Goal: Task Accomplishment & Management: Manage account settings

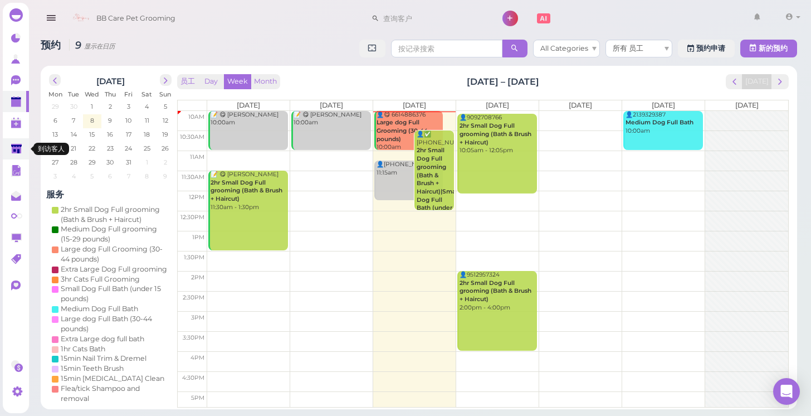
click at [21, 147] on polygon at bounding box center [16, 148] width 11 height 9
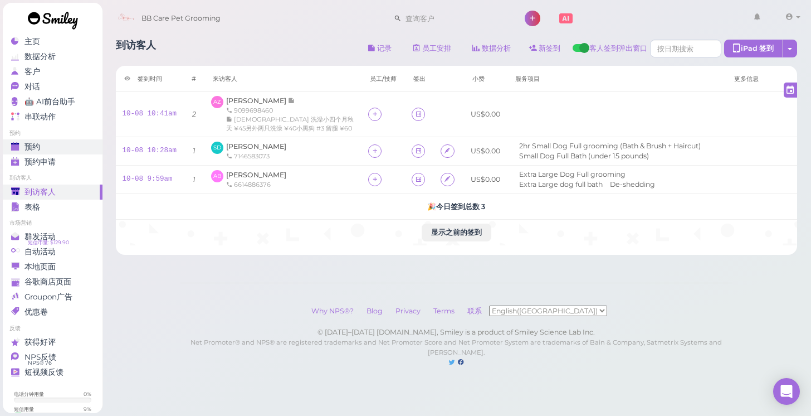
click at [28, 140] on link "预约" at bounding box center [53, 146] width 100 height 15
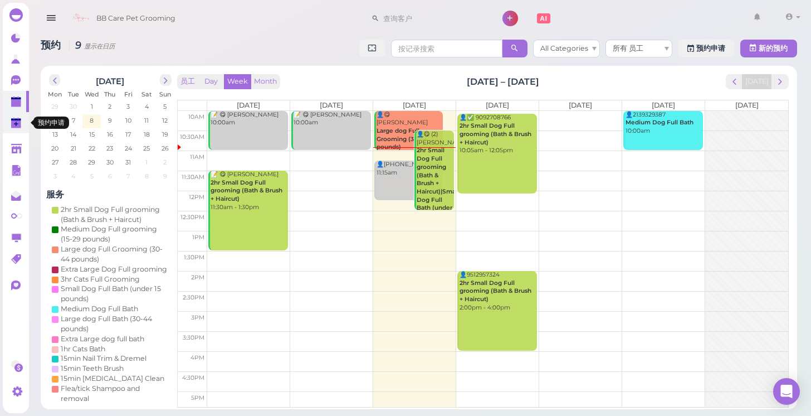
click at [18, 121] on polygon at bounding box center [16, 124] width 10 height 8
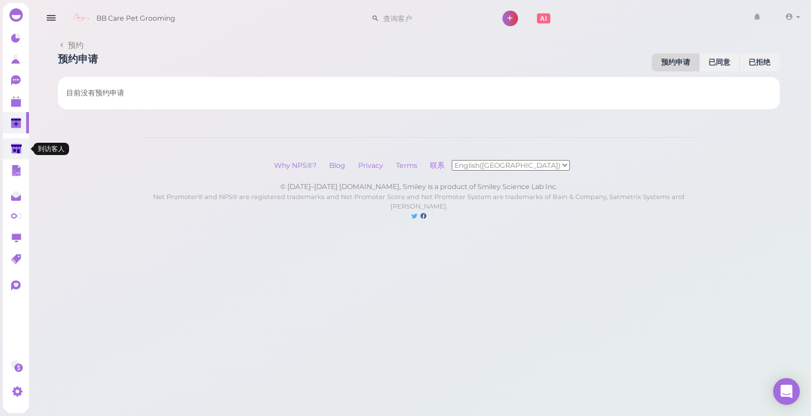
click at [20, 142] on link at bounding box center [16, 148] width 26 height 21
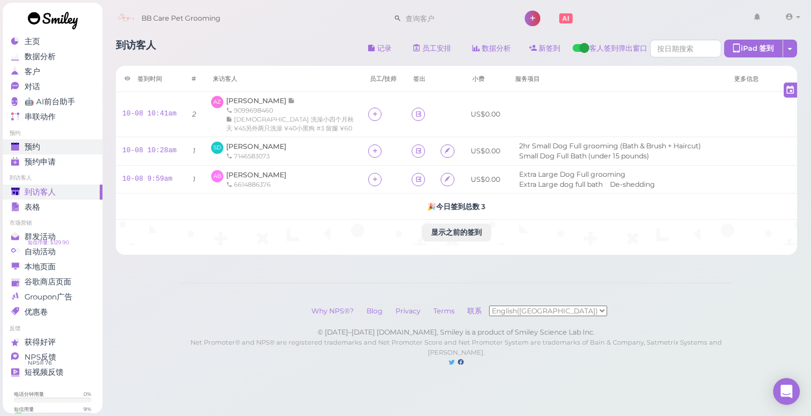
click at [51, 145] on div "预约" at bounding box center [51, 146] width 80 height 9
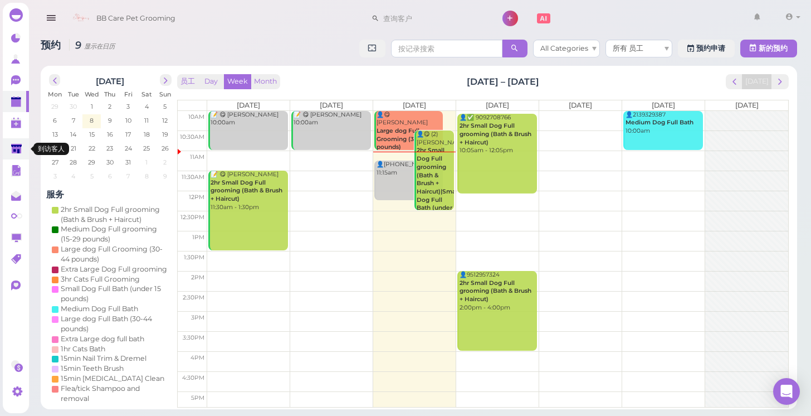
click at [21, 144] on polygon at bounding box center [16, 148] width 11 height 9
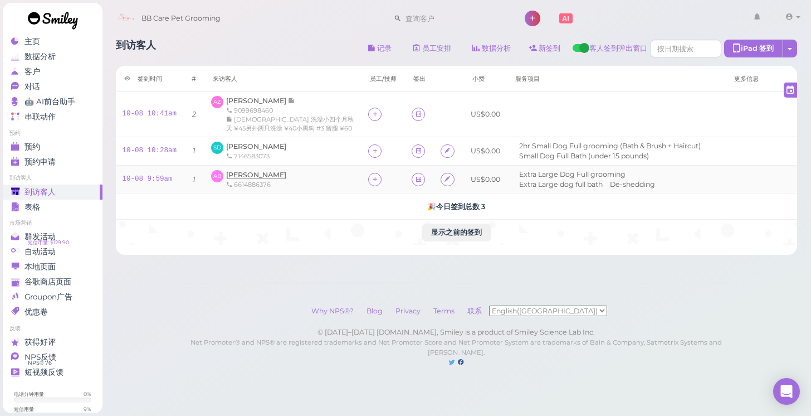
click at [251, 176] on span "[PERSON_NAME]" at bounding box center [256, 175] width 60 height 8
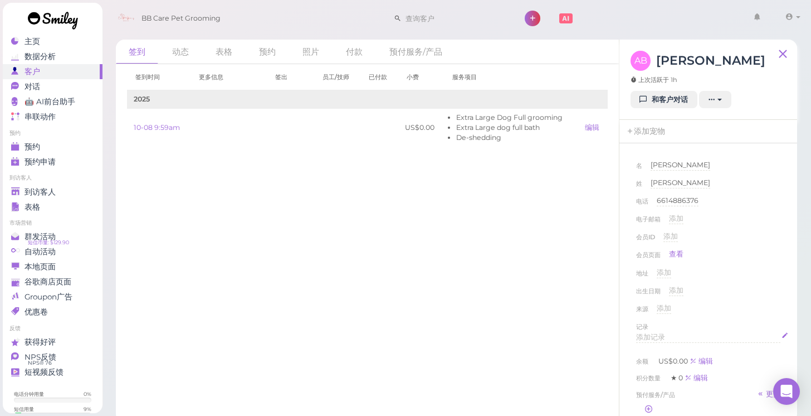
click at [659, 336] on span "添加记录" at bounding box center [650, 337] width 29 height 8
click at [82, 191] on div "到访客人" at bounding box center [51, 191] width 80 height 9
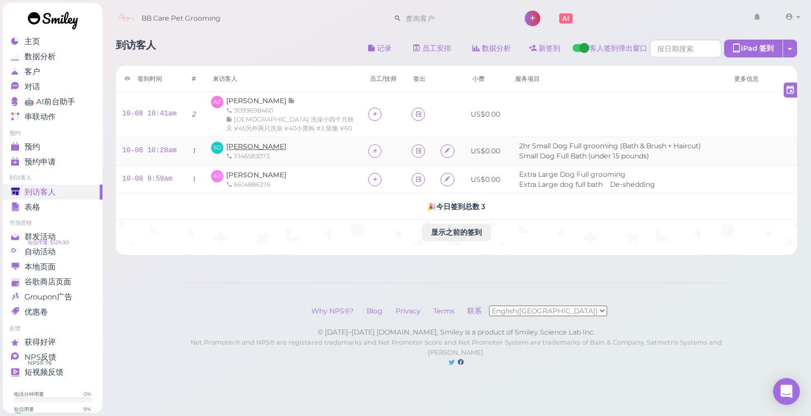
click at [241, 148] on span "[PERSON_NAME]" at bounding box center [256, 146] width 60 height 8
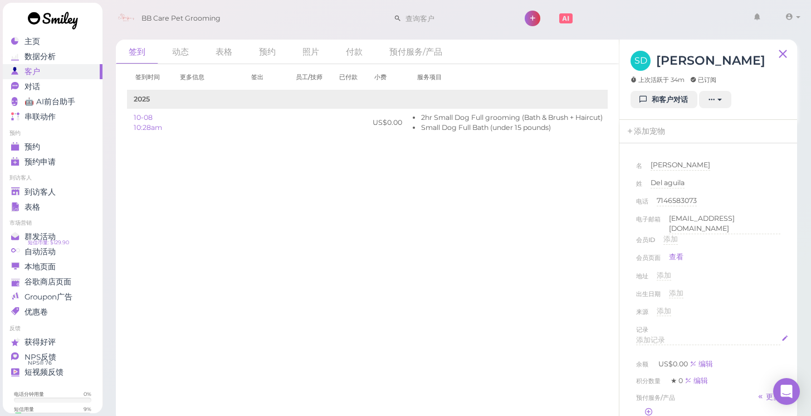
click at [650, 344] on span "添加记录" at bounding box center [650, 339] width 29 height 8
click at [698, 335] on div "记录" at bounding box center [708, 329] width 144 height 11
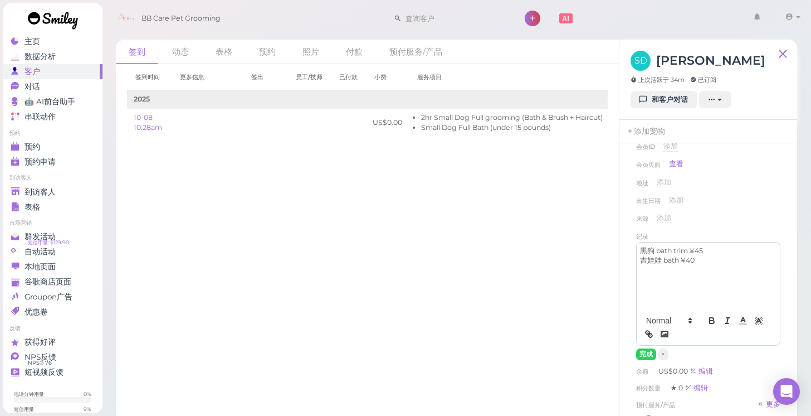
scroll to position [101, 0]
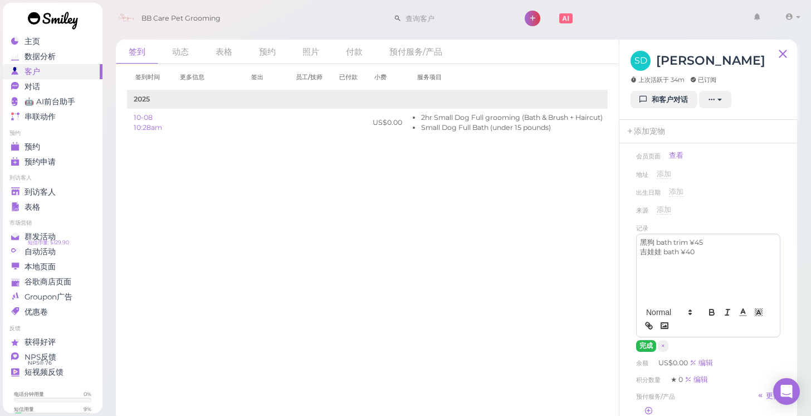
click at [646, 352] on button "完成" at bounding box center [646, 346] width 20 height 12
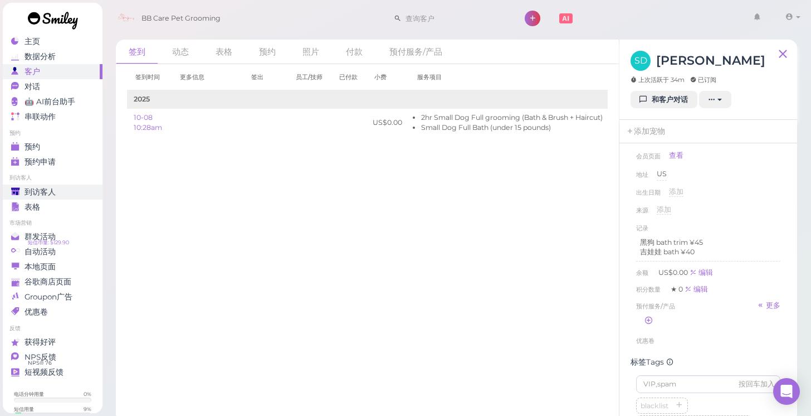
click at [98, 186] on link "到访客人" at bounding box center [53, 191] width 100 height 15
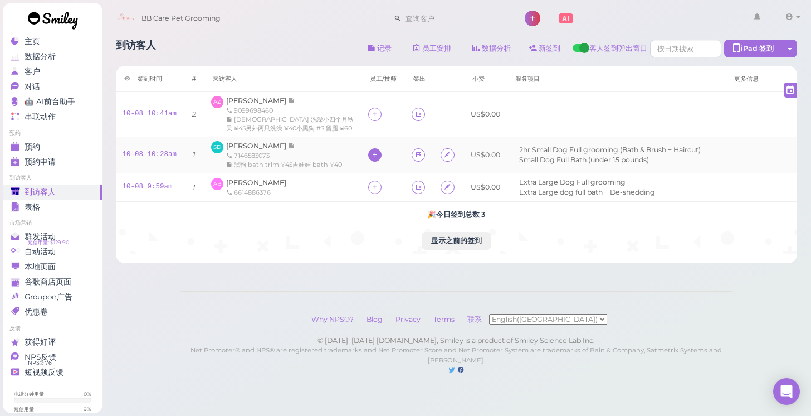
click at [368, 156] on div at bounding box center [374, 154] width 13 height 13
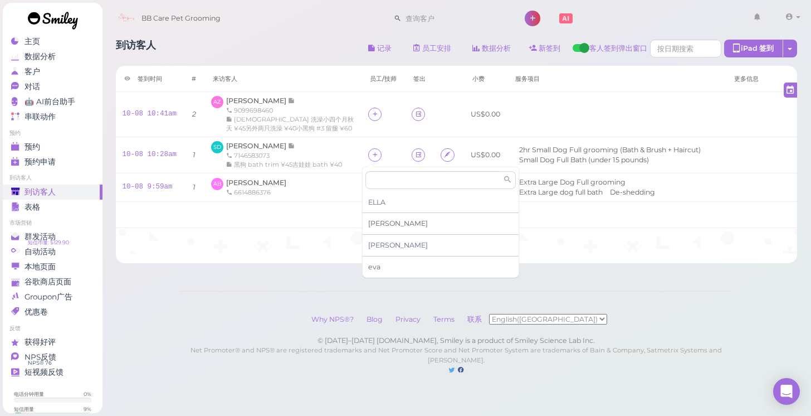
click at [385, 217] on div "[PERSON_NAME]" at bounding box center [441, 224] width 156 height 22
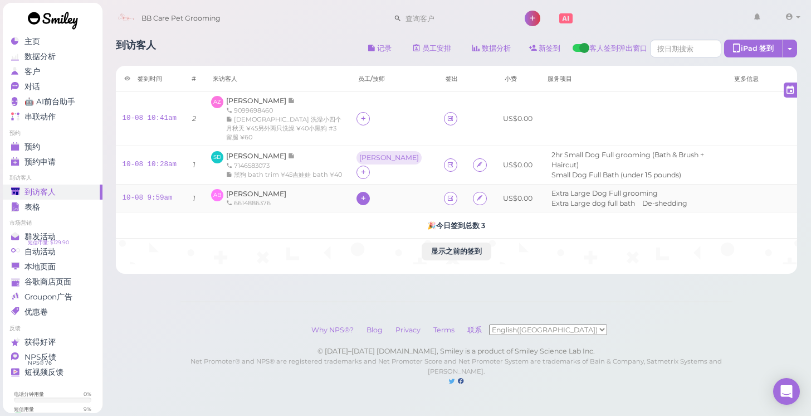
click at [370, 192] on div at bounding box center [363, 198] width 13 height 13
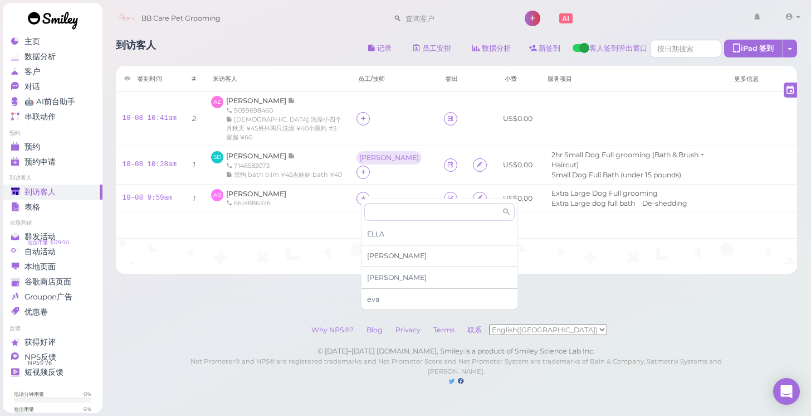
click at [397, 256] on div "[PERSON_NAME]" at bounding box center [440, 256] width 156 height 22
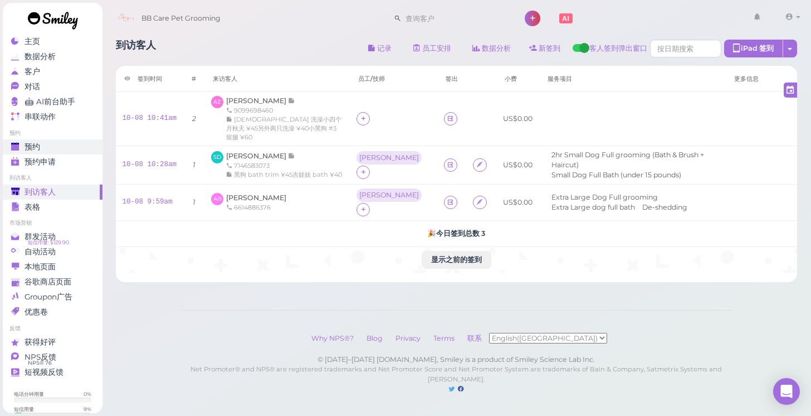
click at [85, 139] on link "预约" at bounding box center [53, 146] width 100 height 15
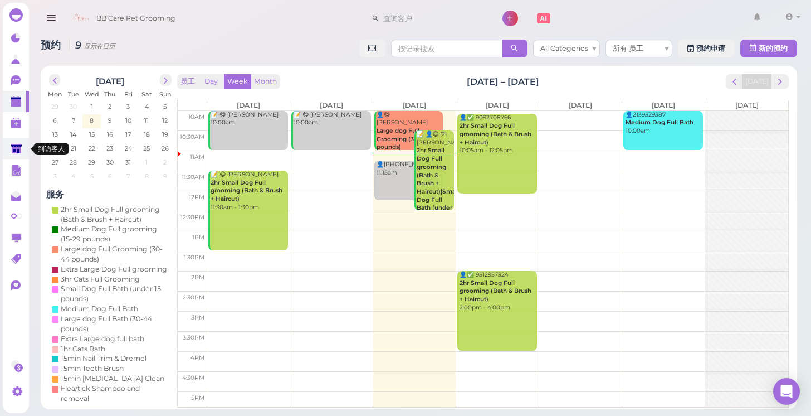
click at [15, 149] on icon at bounding box center [16, 149] width 11 height 8
